Goal: Transaction & Acquisition: Purchase product/service

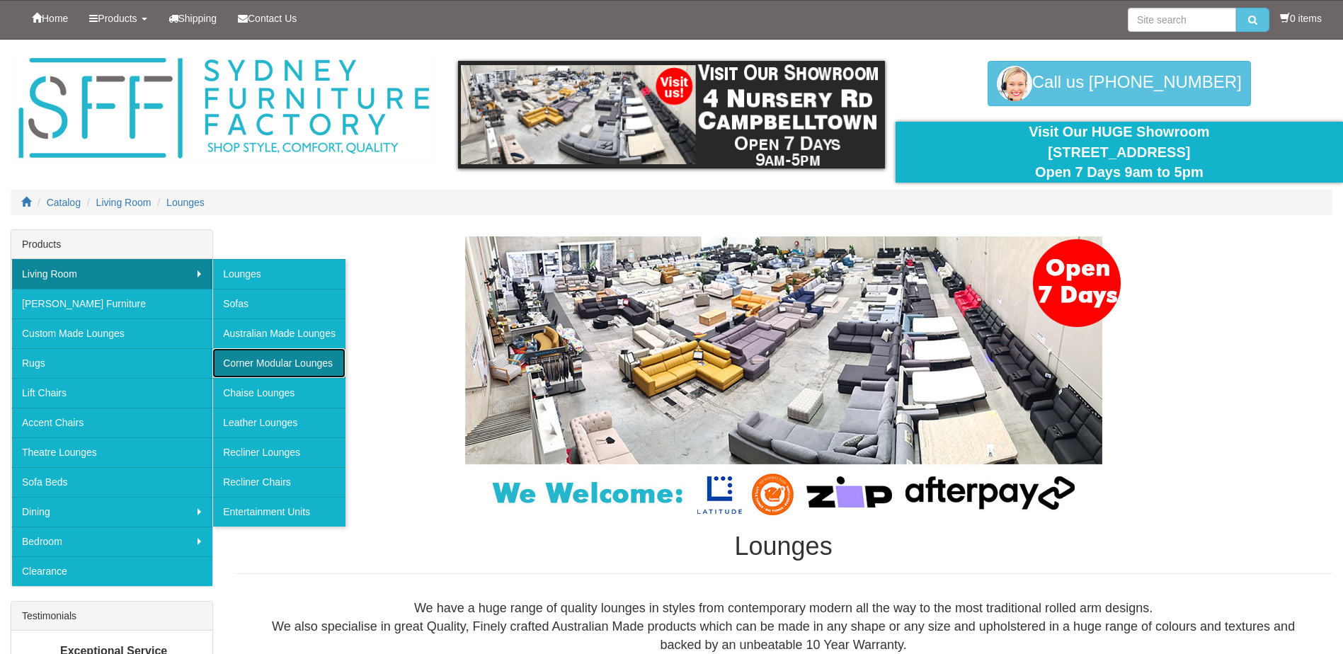
click at [285, 361] on link "Corner Modular Lounges" at bounding box center [278, 363] width 133 height 30
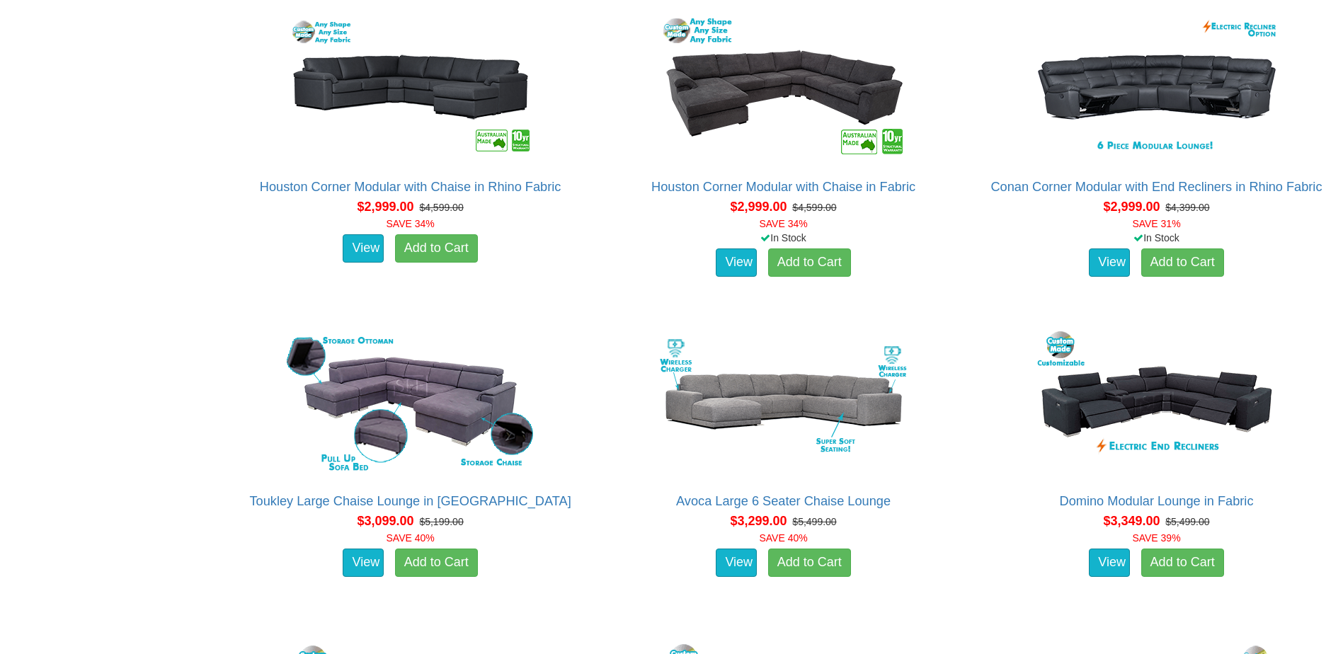
scroll to position [2194, 0]
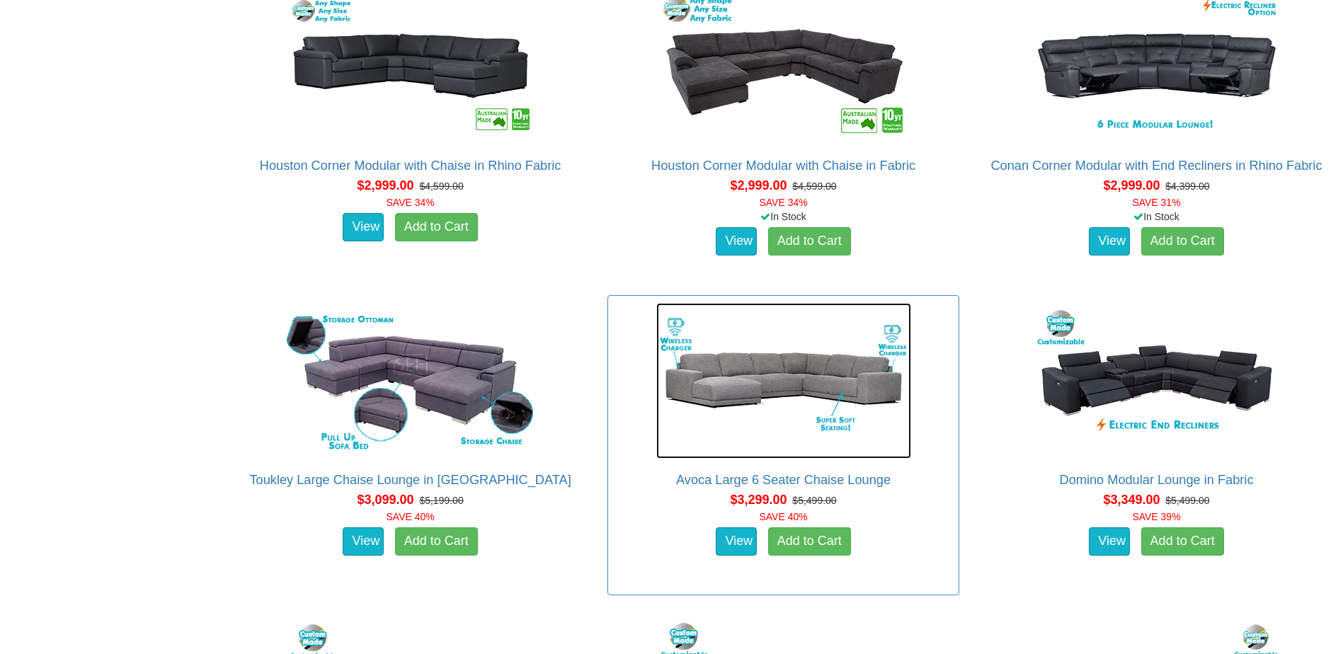
click at [755, 384] on img at bounding box center [783, 381] width 255 height 156
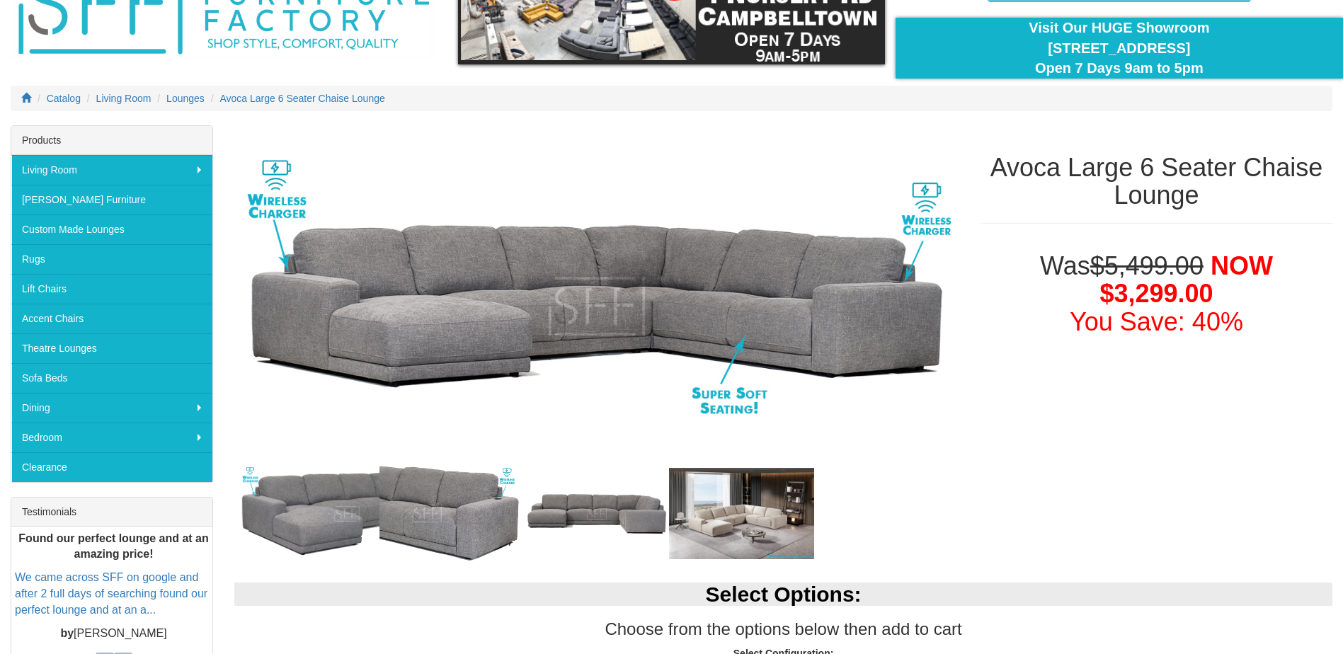
scroll to position [142, 0]
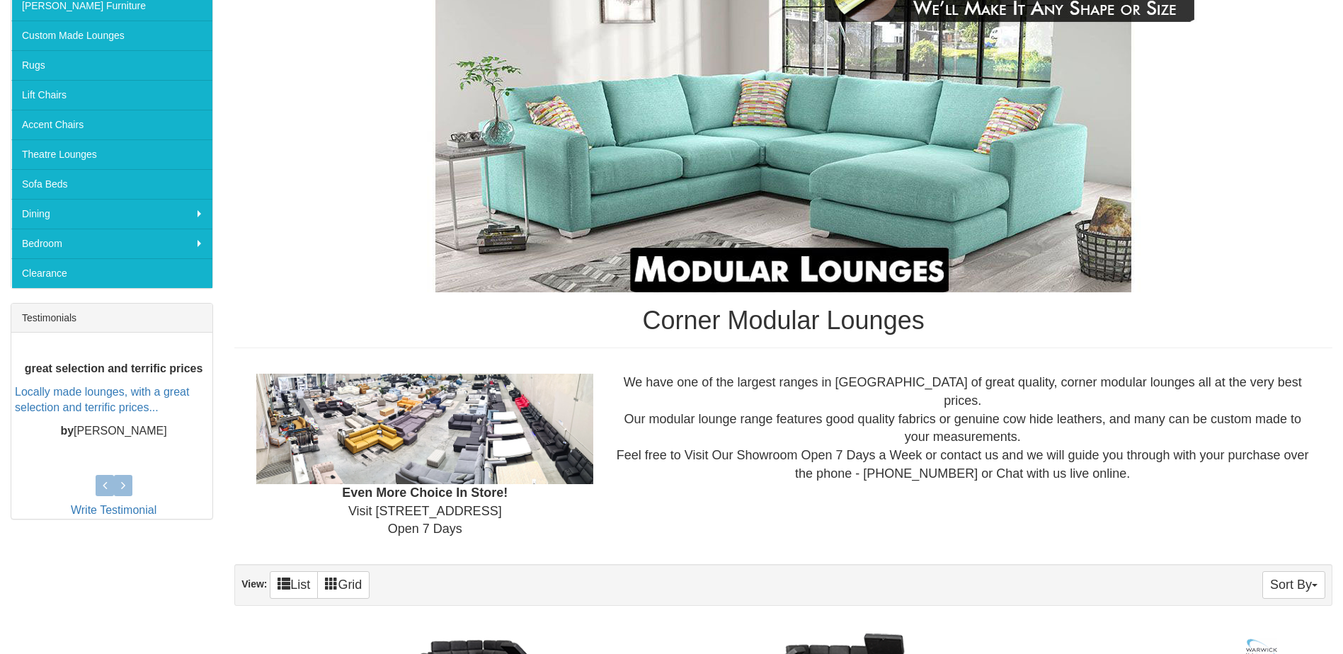
scroll to position [256, 0]
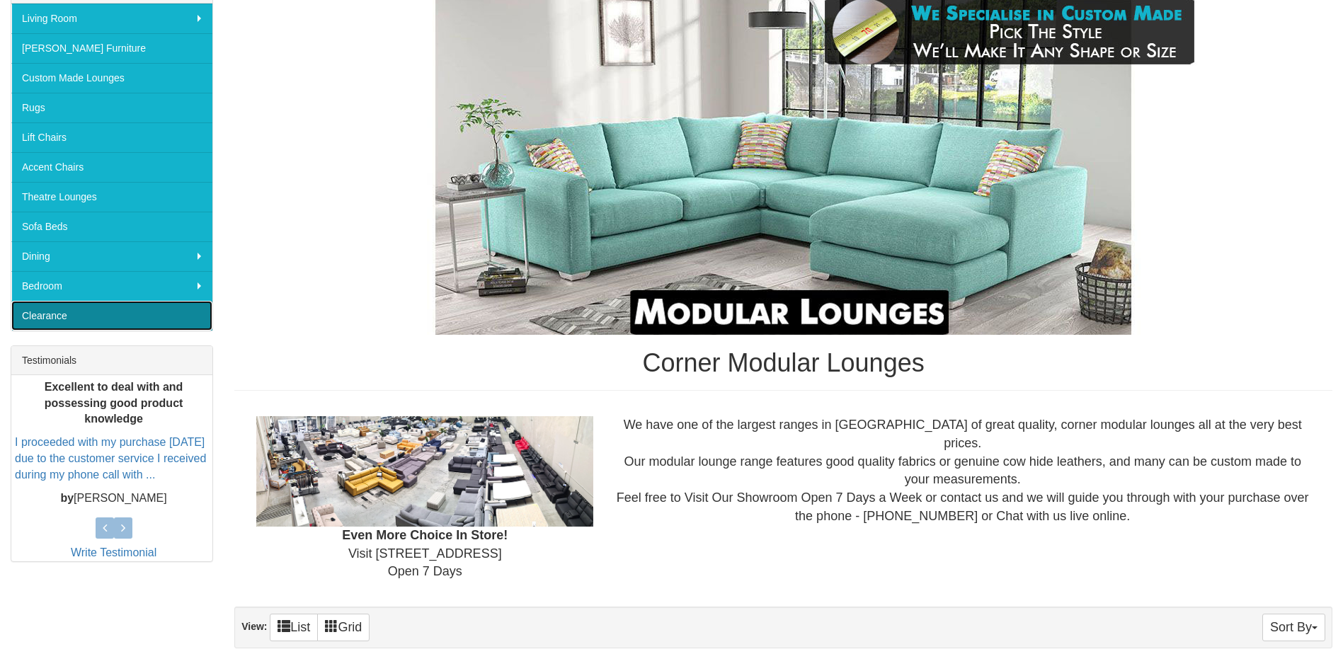
click at [61, 311] on link "Clearance" at bounding box center [111, 316] width 201 height 30
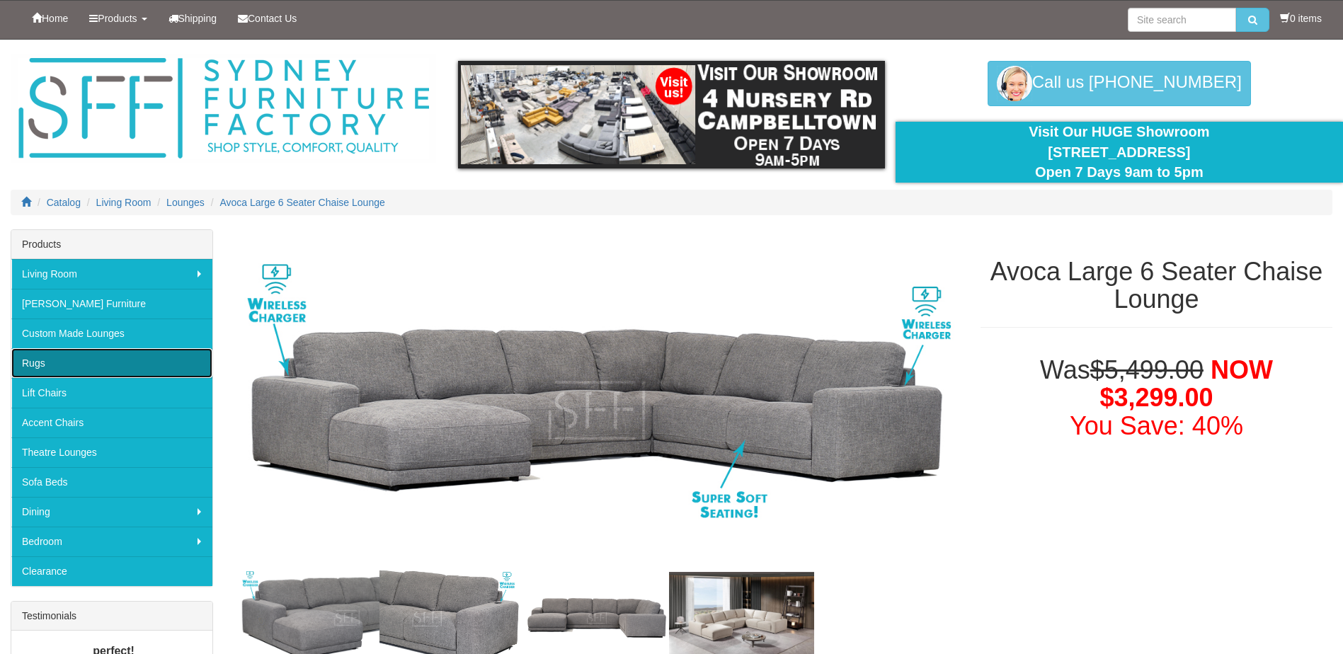
click at [50, 358] on link "Rugs" at bounding box center [111, 363] width 201 height 30
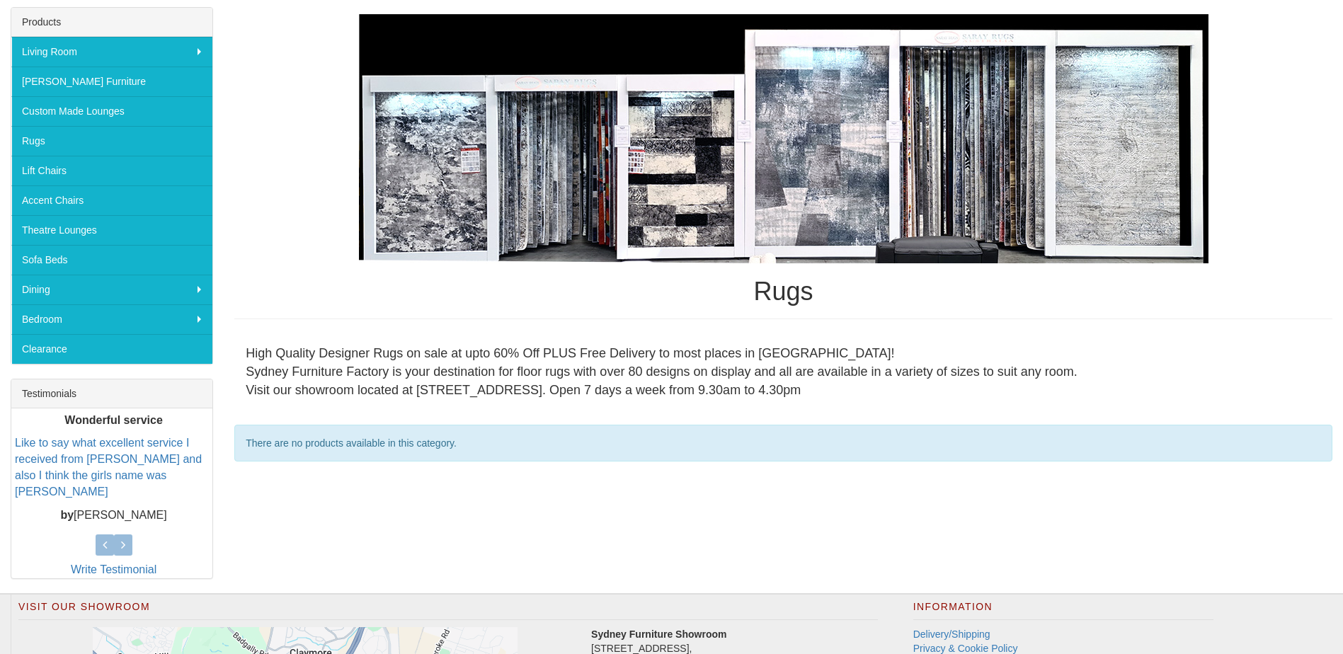
scroll to position [161, 0]
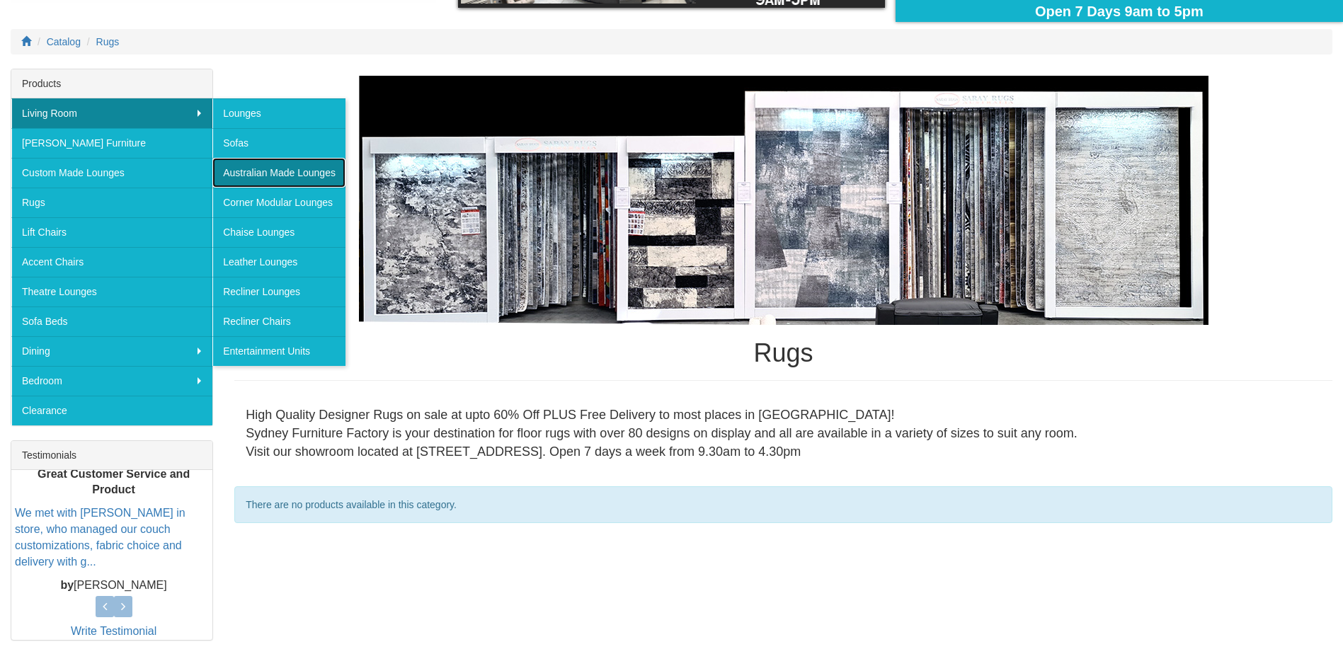
click at [304, 171] on link "Australian Made Lounges" at bounding box center [278, 173] width 133 height 30
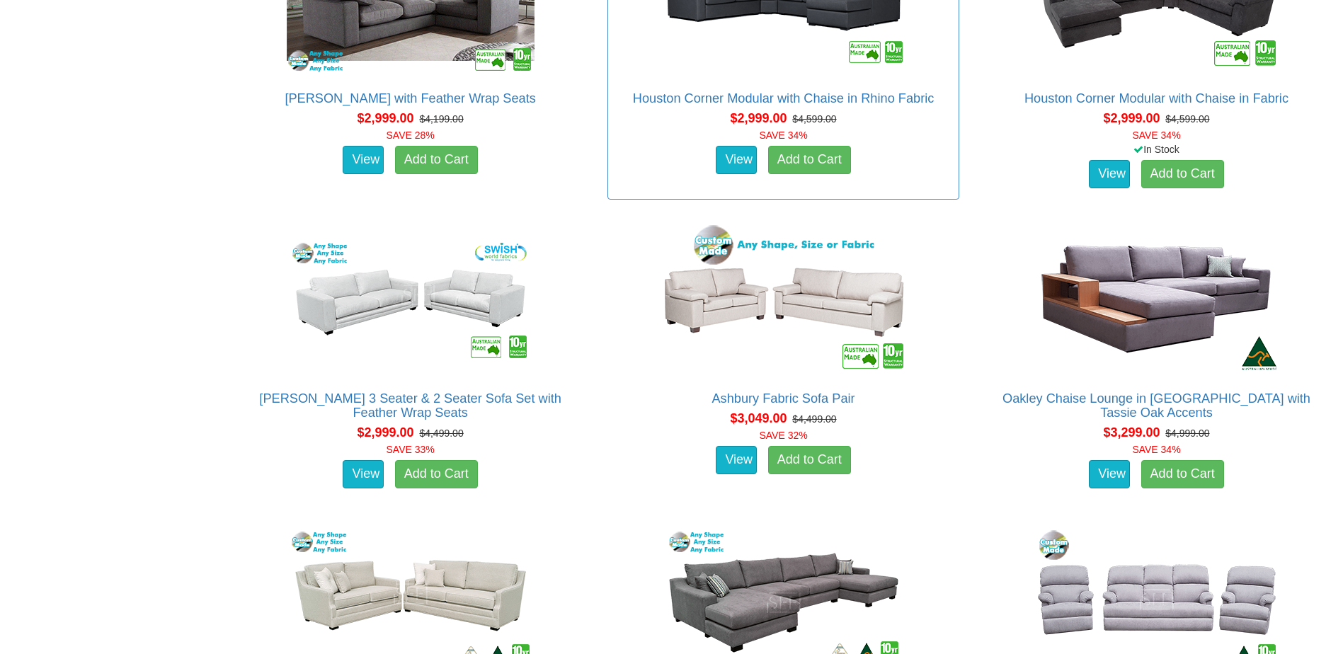
scroll to position [3115, 0]
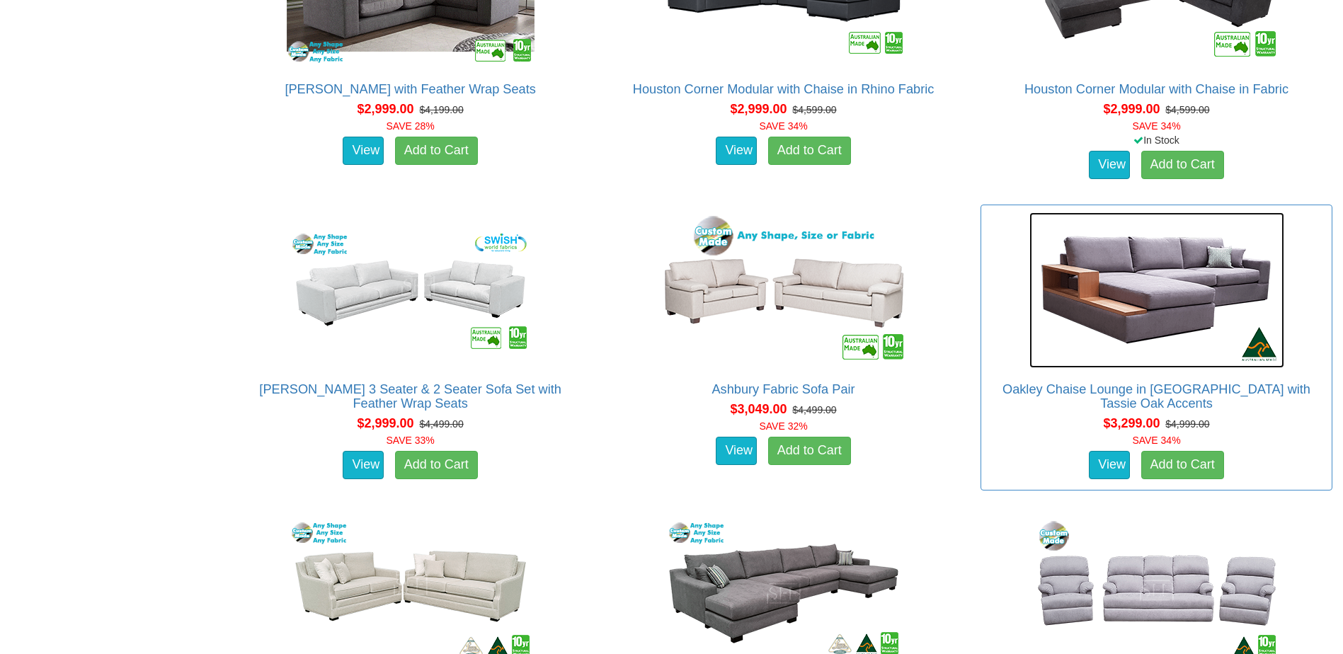
click at [1158, 293] on img at bounding box center [1156, 290] width 255 height 156
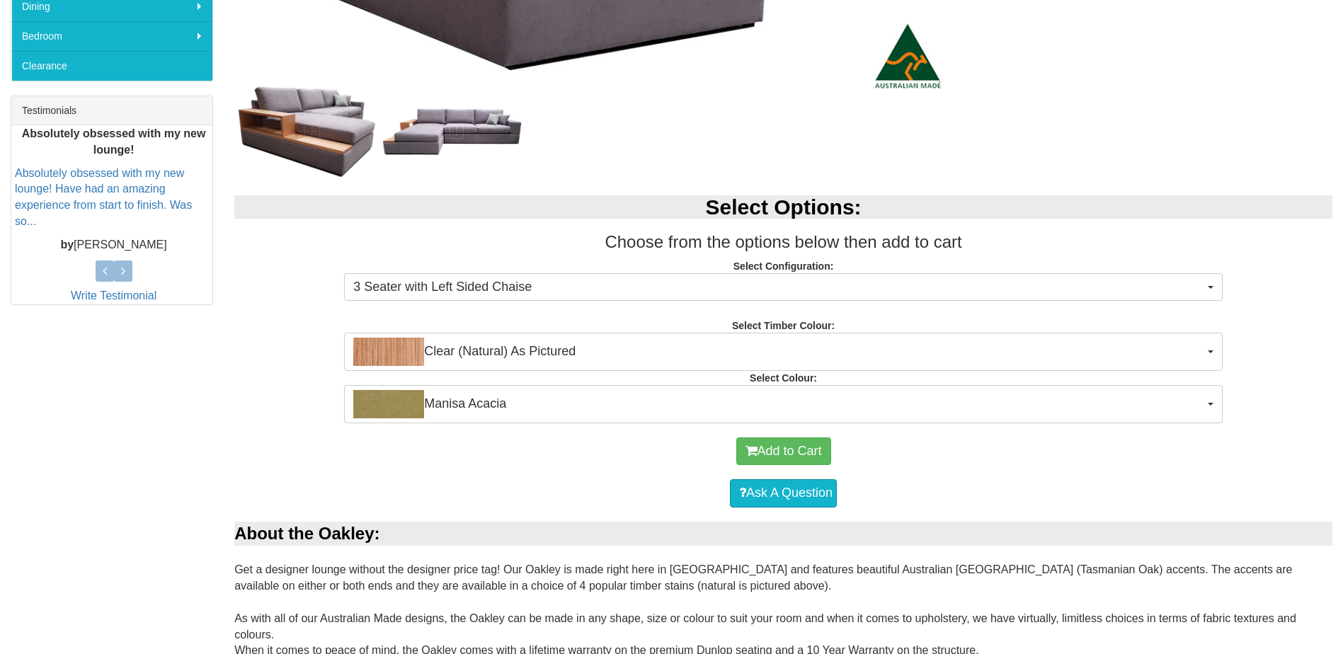
scroll to position [566, 0]
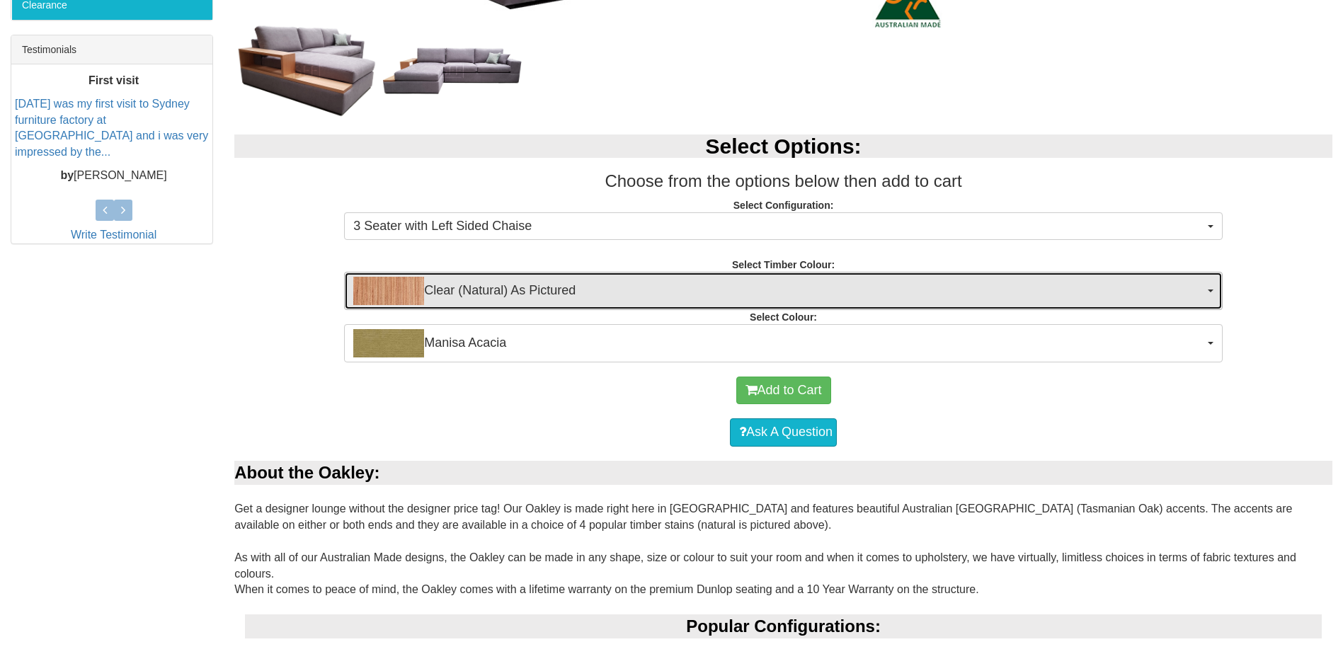
click at [787, 302] on span "Clear (Natural) As Pictured" at bounding box center [778, 291] width 851 height 28
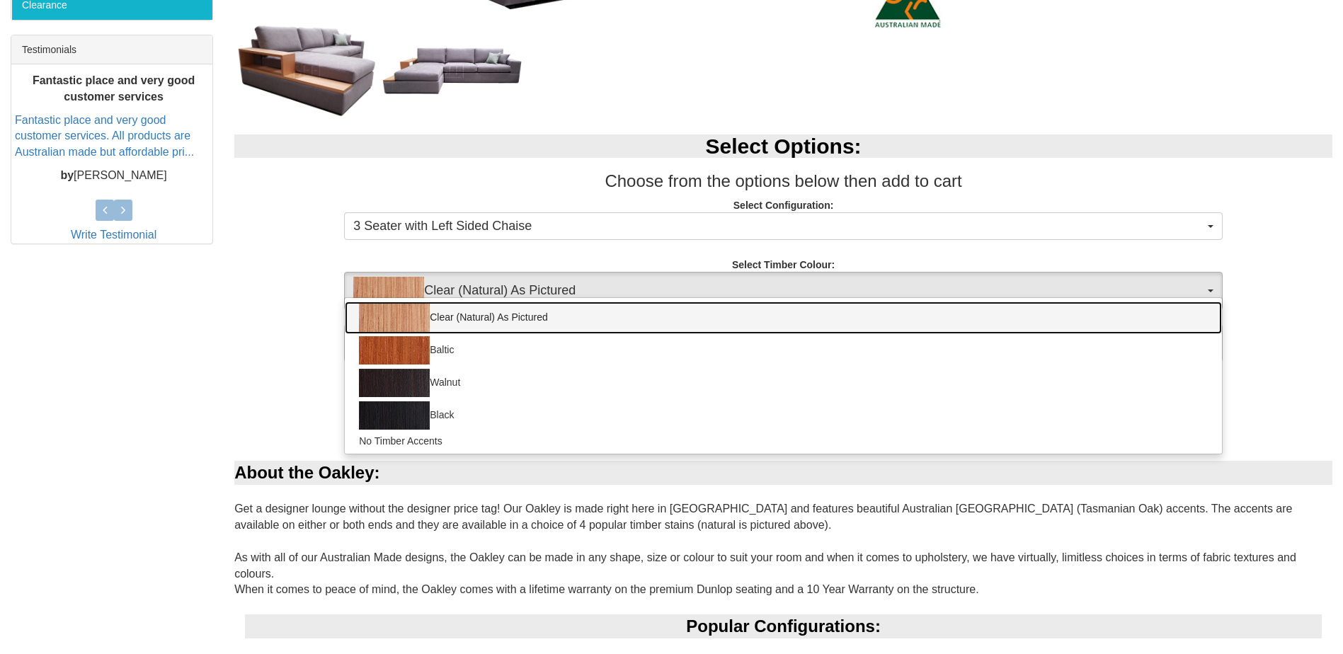
click at [787, 302] on link "Clear (Natural) As Pictured" at bounding box center [783, 318] width 877 height 33
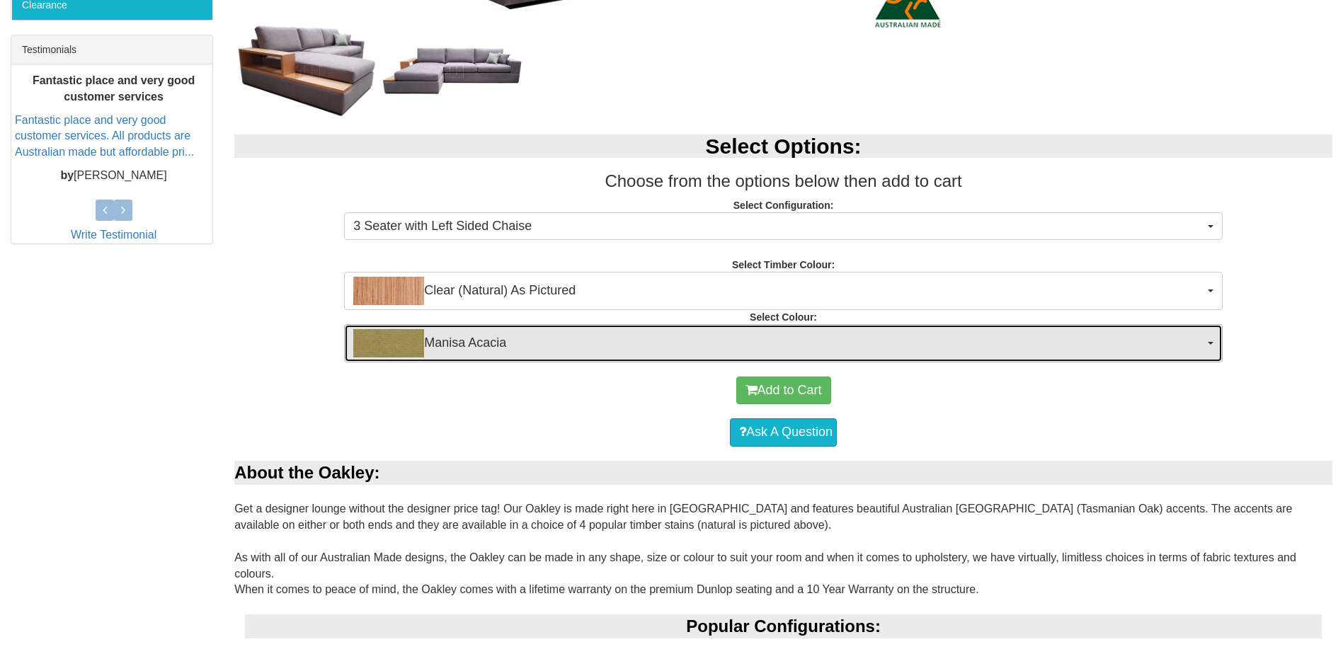
click at [726, 343] on span "Manisa Acacia" at bounding box center [778, 343] width 851 height 28
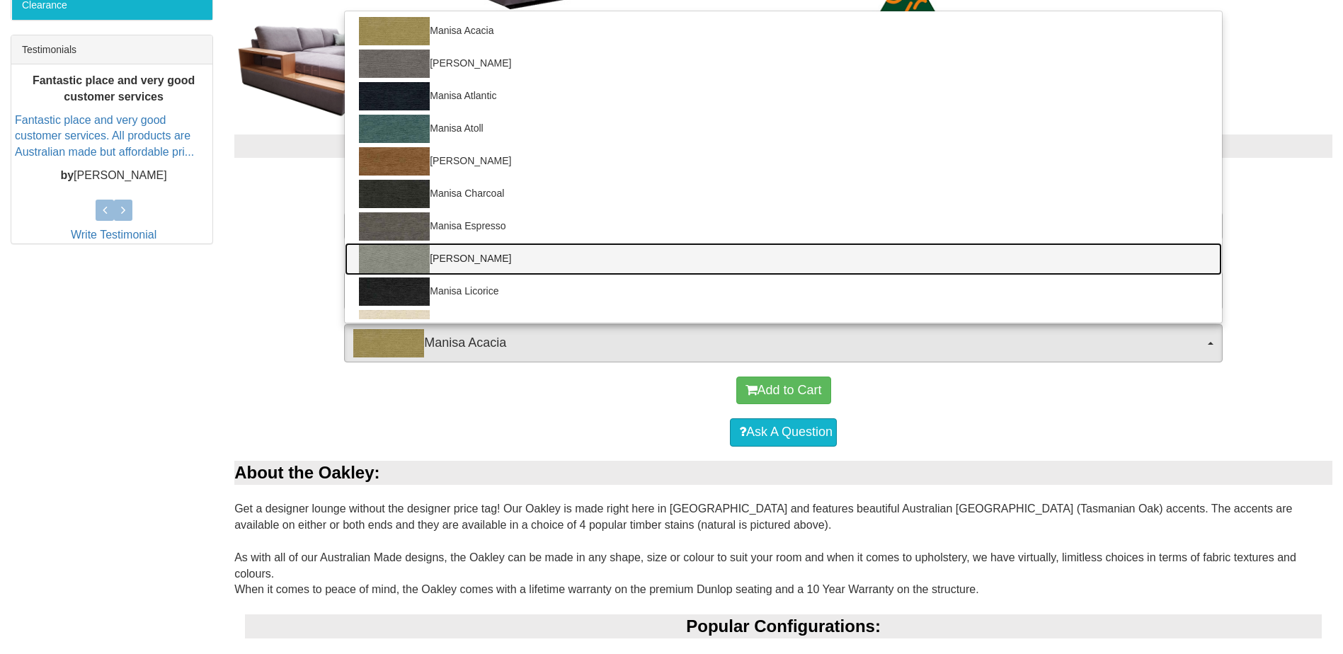
click at [411, 261] on img at bounding box center [394, 259] width 71 height 28
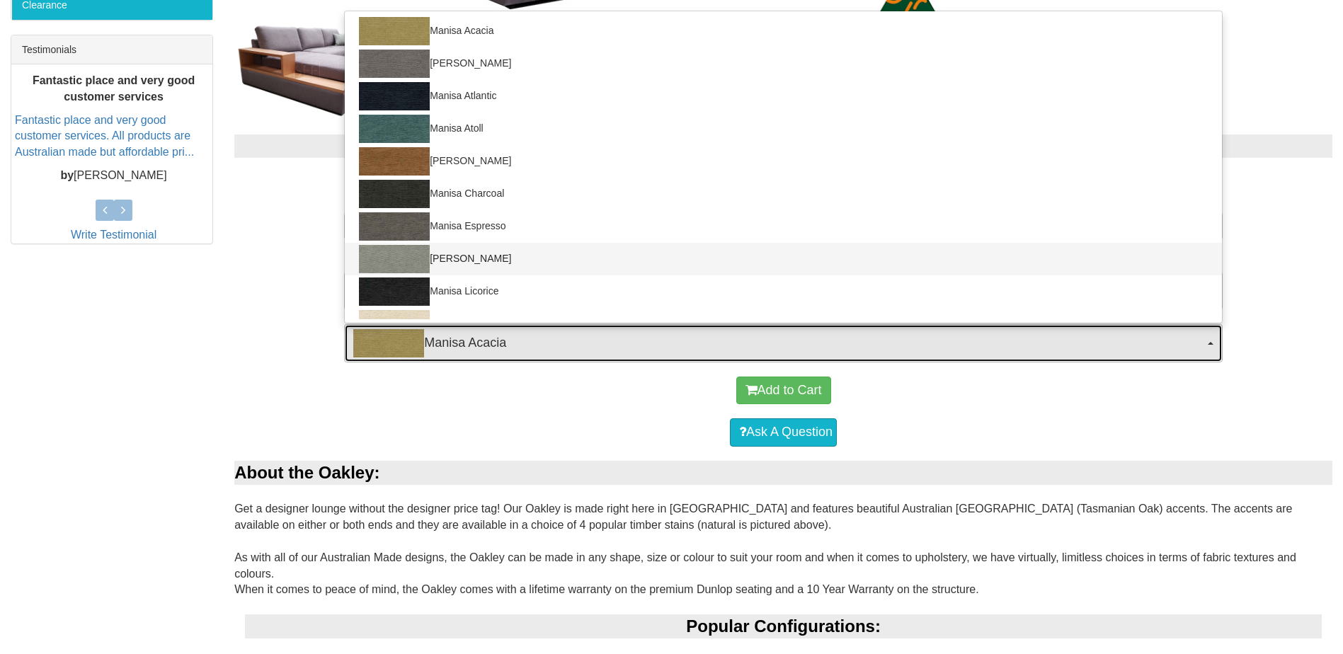
select select "1525"
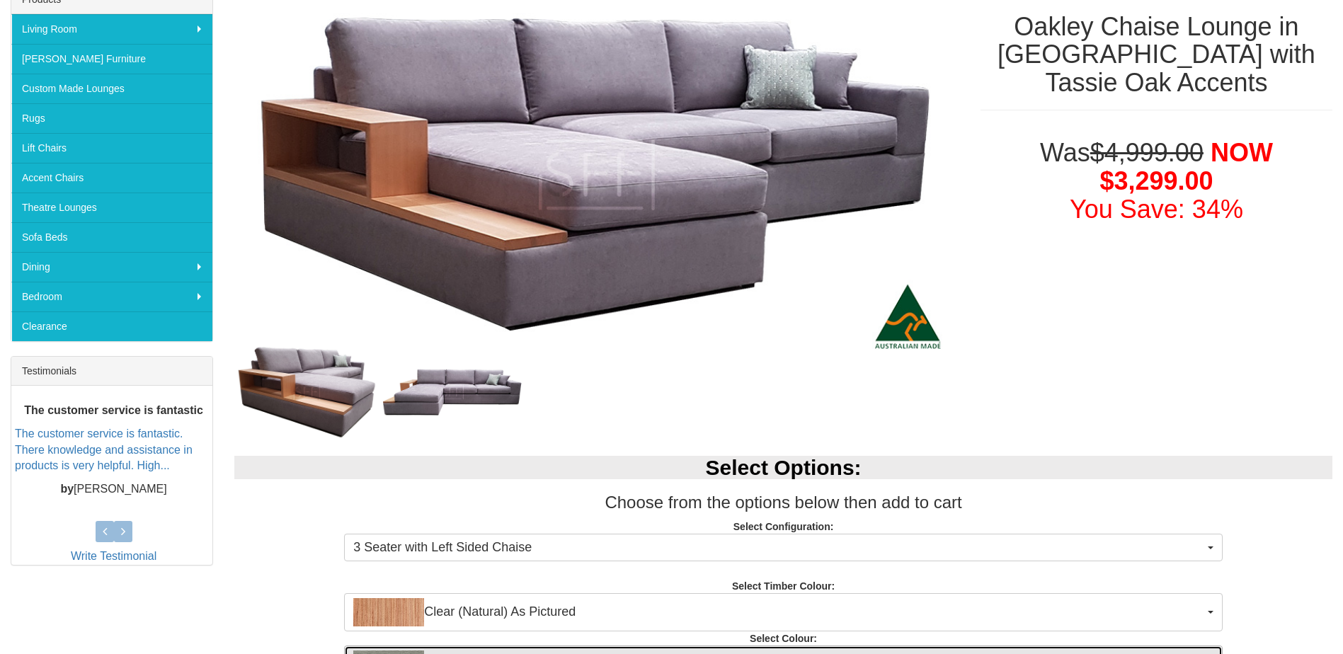
scroll to position [212, 0]
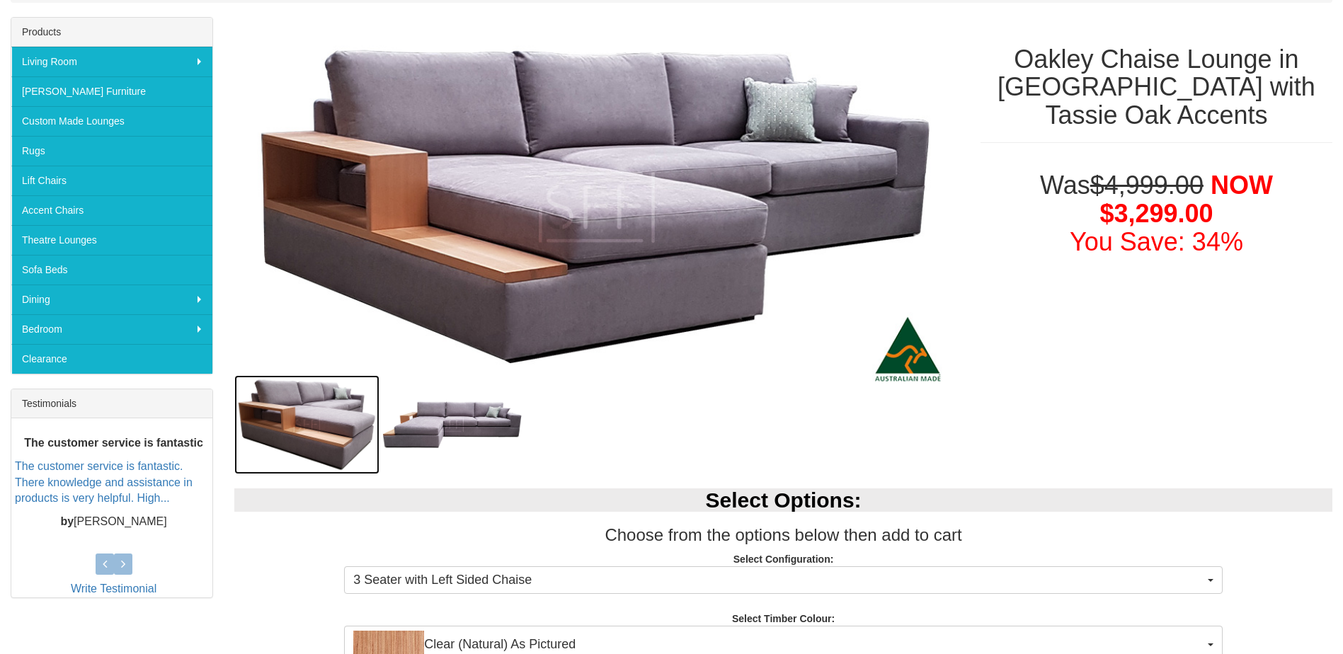
click at [330, 418] on img at bounding box center [306, 424] width 145 height 99
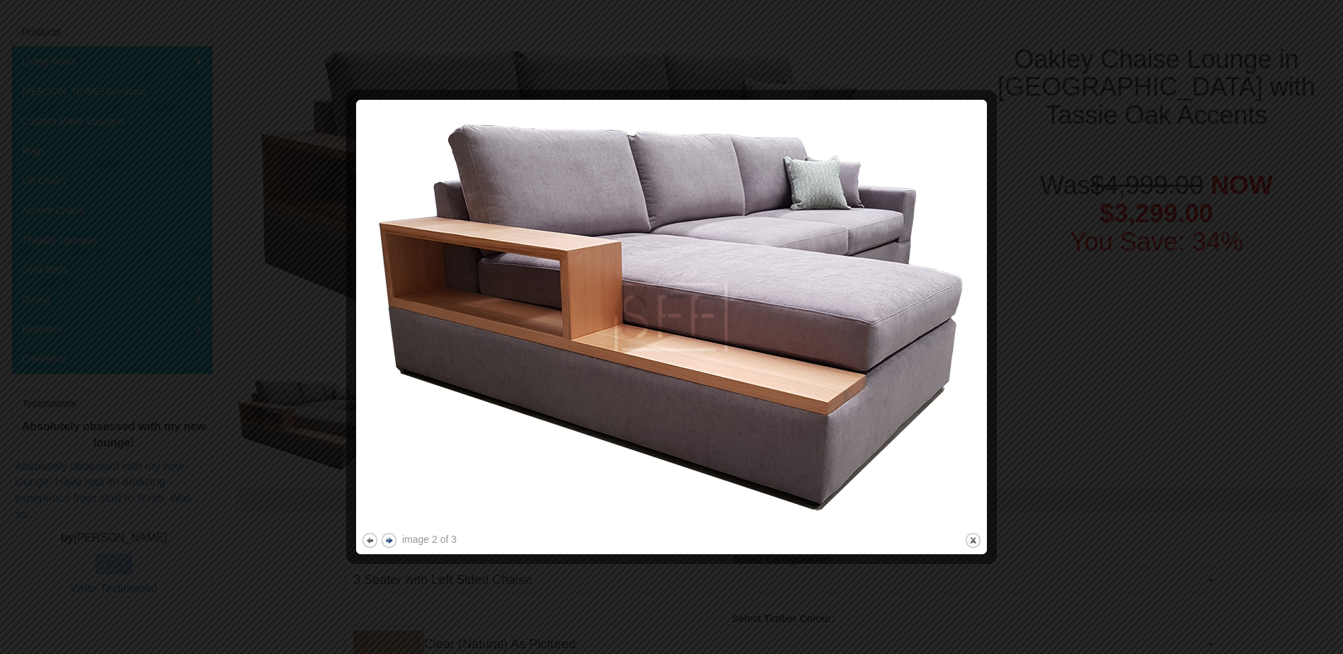
click at [391, 543] on button "next" at bounding box center [389, 541] width 18 height 18
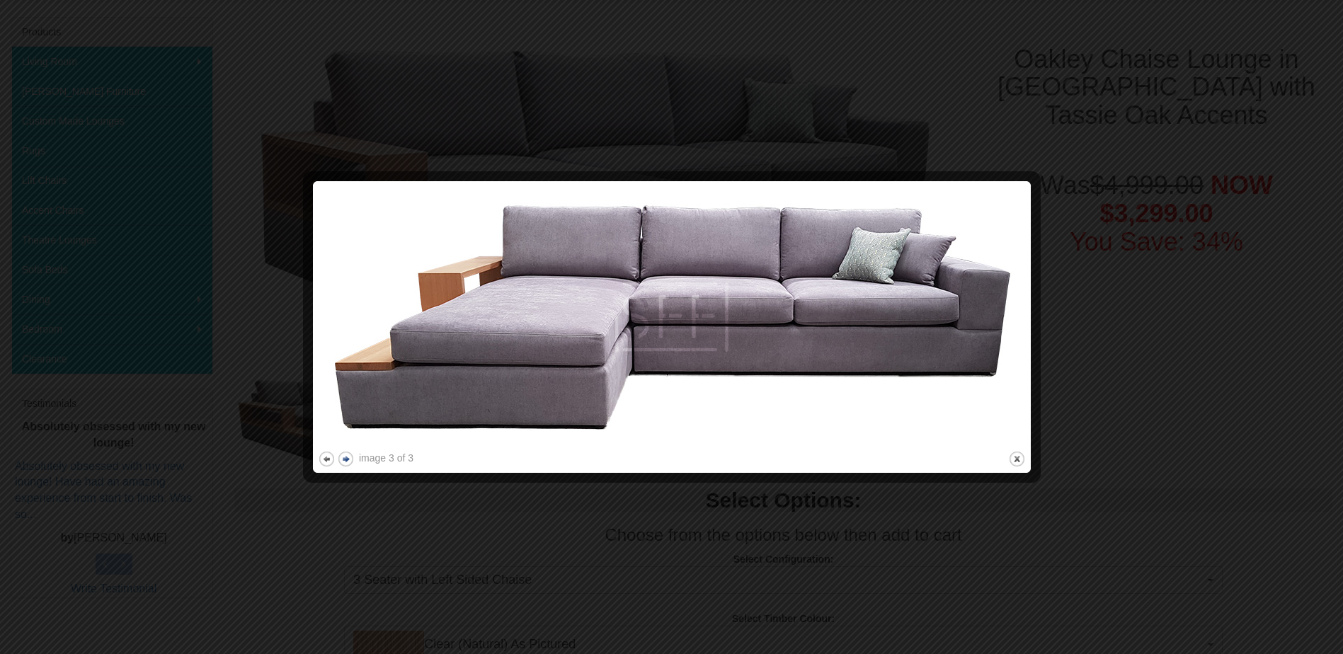
click at [348, 464] on button "next" at bounding box center [346, 459] width 18 height 18
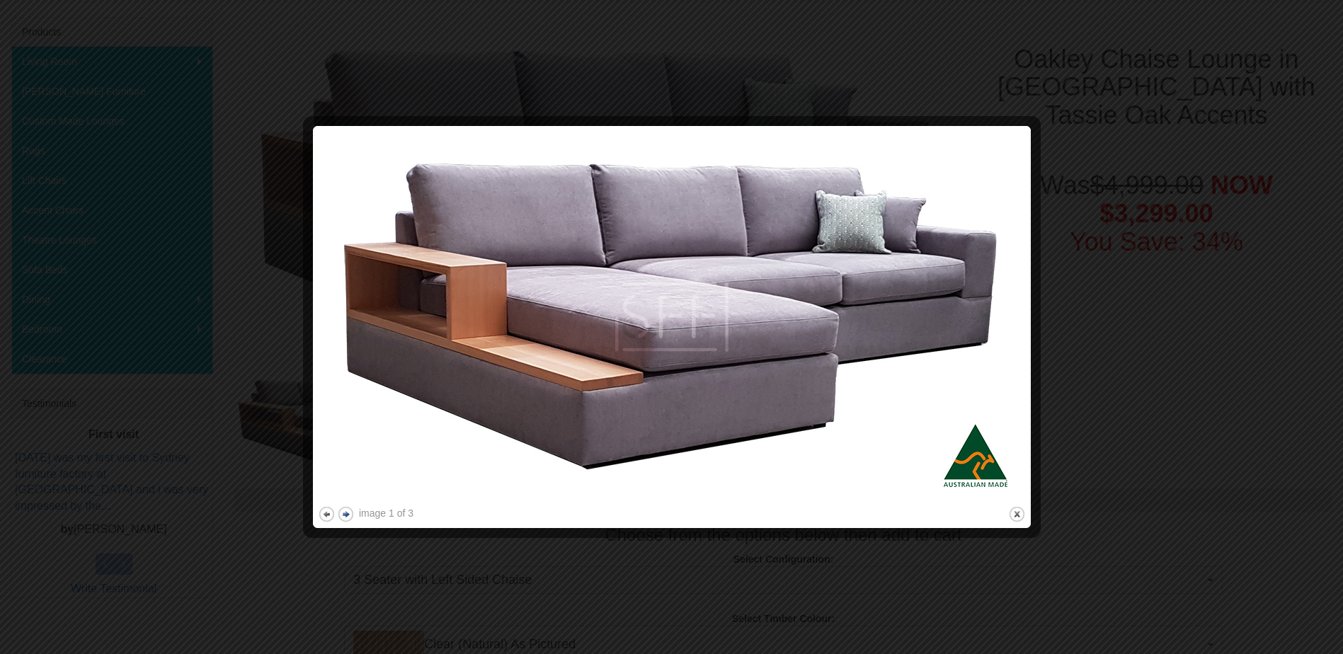
click at [341, 515] on button "next" at bounding box center [346, 514] width 18 height 18
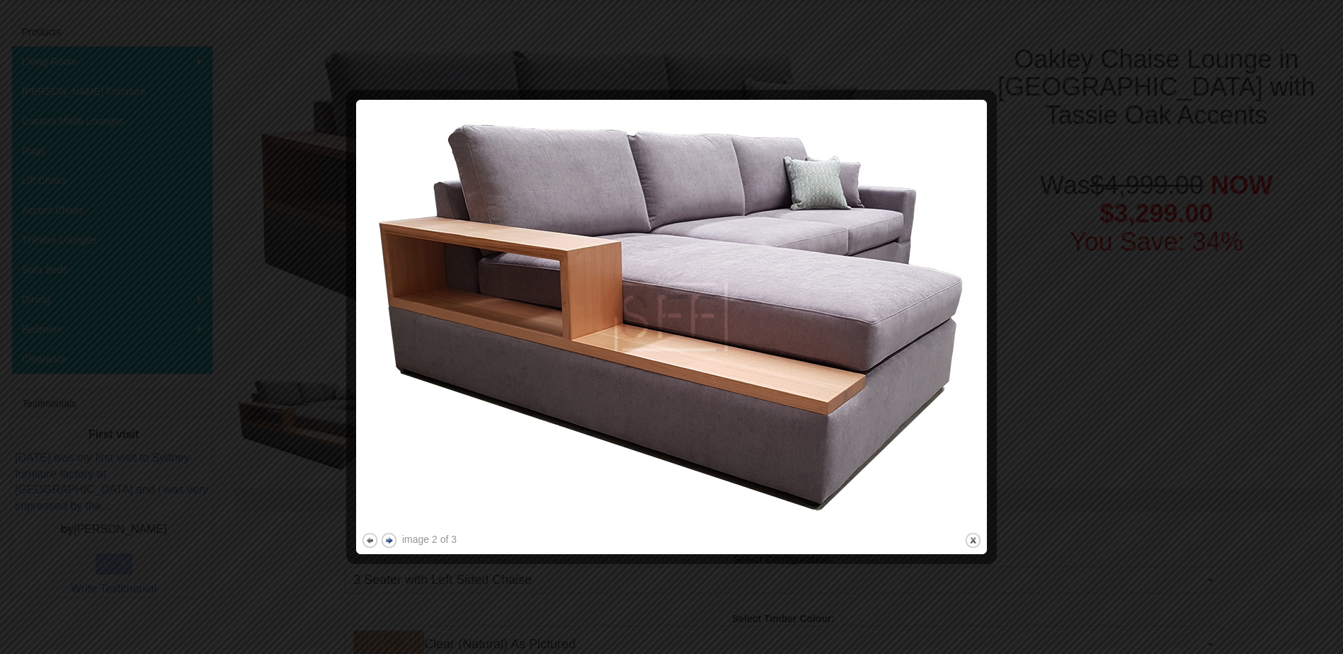
click at [386, 535] on button "next" at bounding box center [389, 541] width 18 height 18
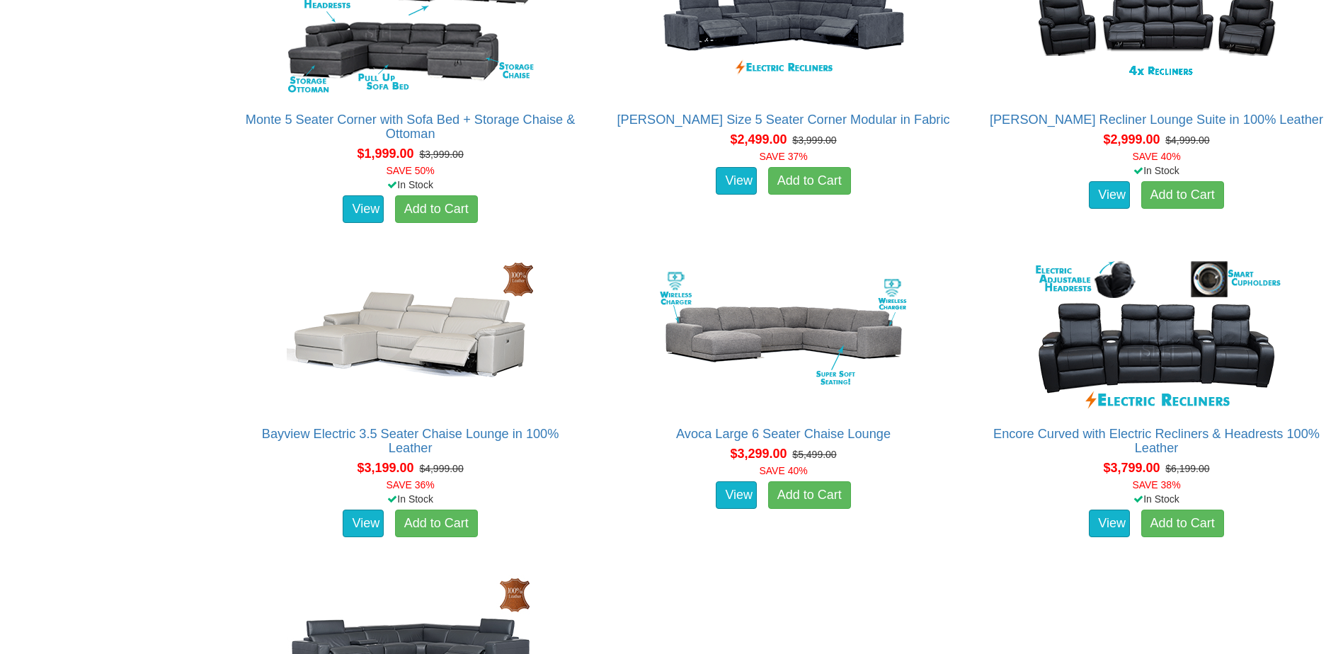
scroll to position [991, 0]
